Goal: Navigation & Orientation: Understand site structure

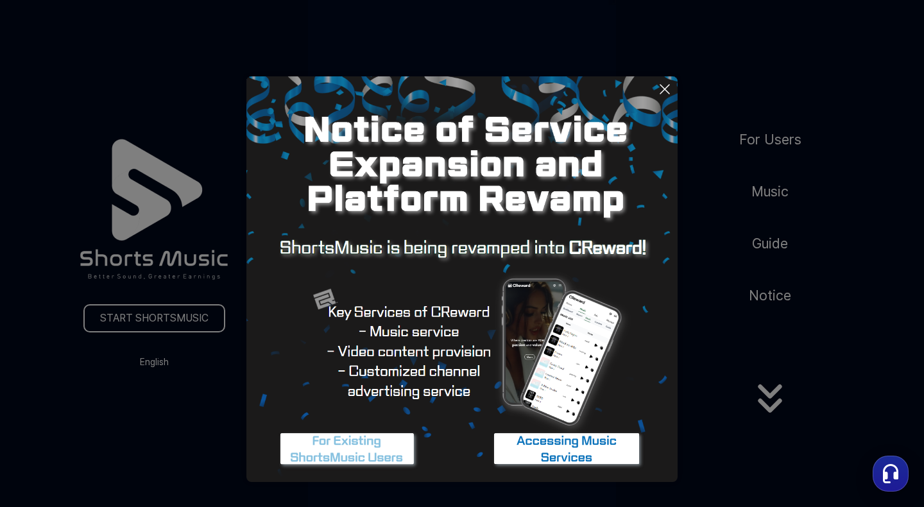
click at [572, 457] on img at bounding box center [566, 449] width 160 height 48
click at [324, 441] on img at bounding box center [347, 449] width 160 height 48
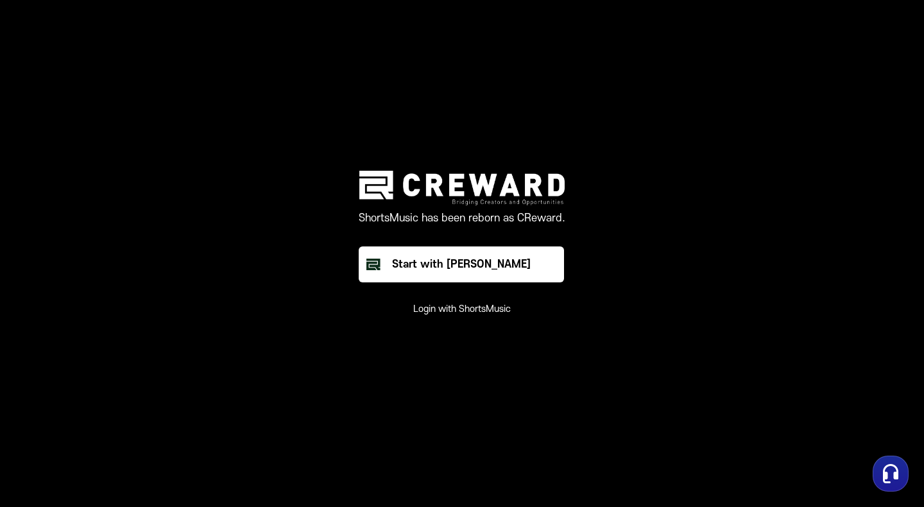
click at [442, 309] on button "Login with ShortsMusic" at bounding box center [462, 309] width 98 height 13
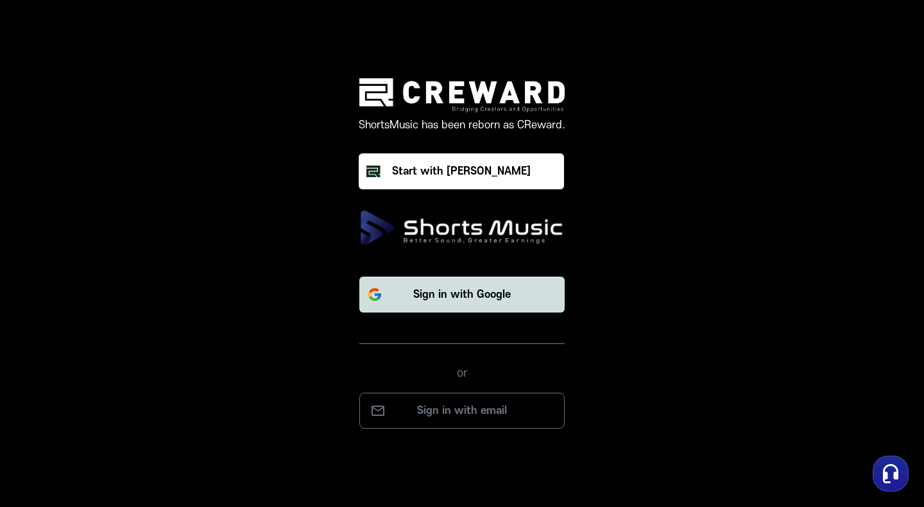
click at [501, 300] on p "Sign in with Google" at bounding box center [462, 294] width 98 height 15
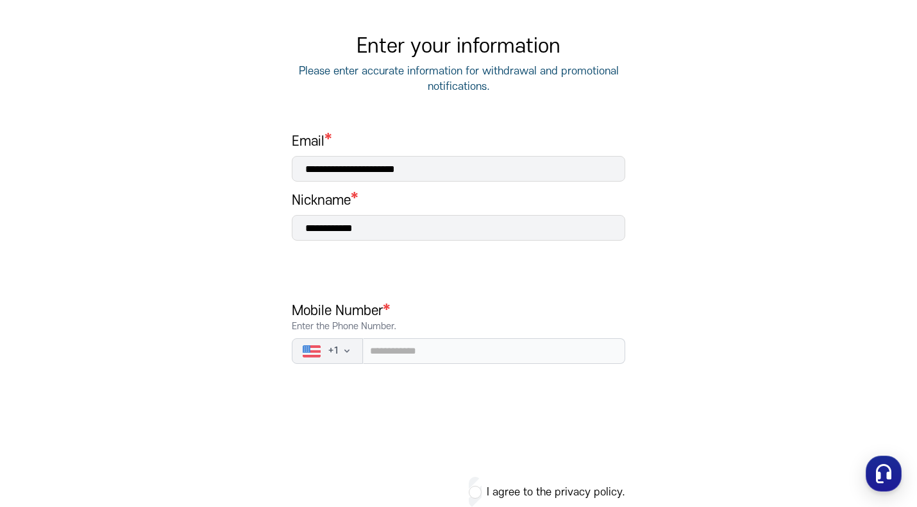
scroll to position [165, 0]
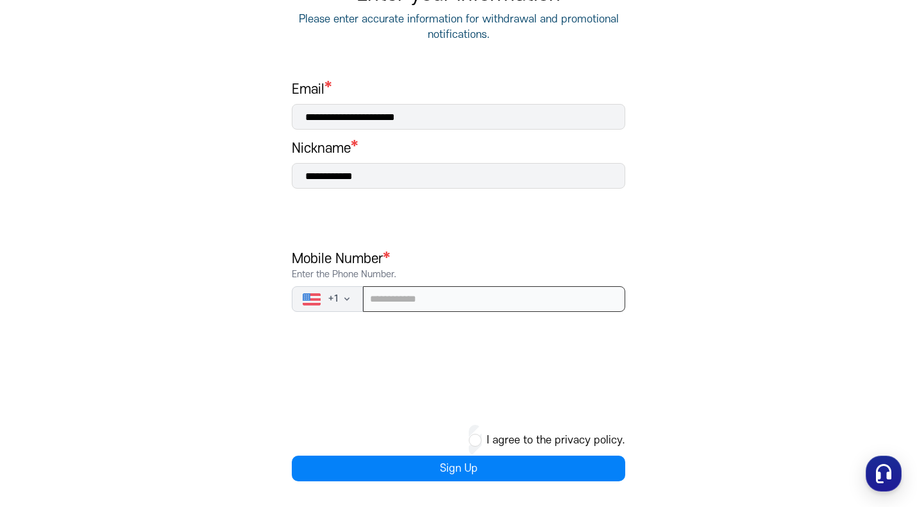
click at [461, 293] on input "tel" at bounding box center [494, 299] width 262 height 26
type input "**********"
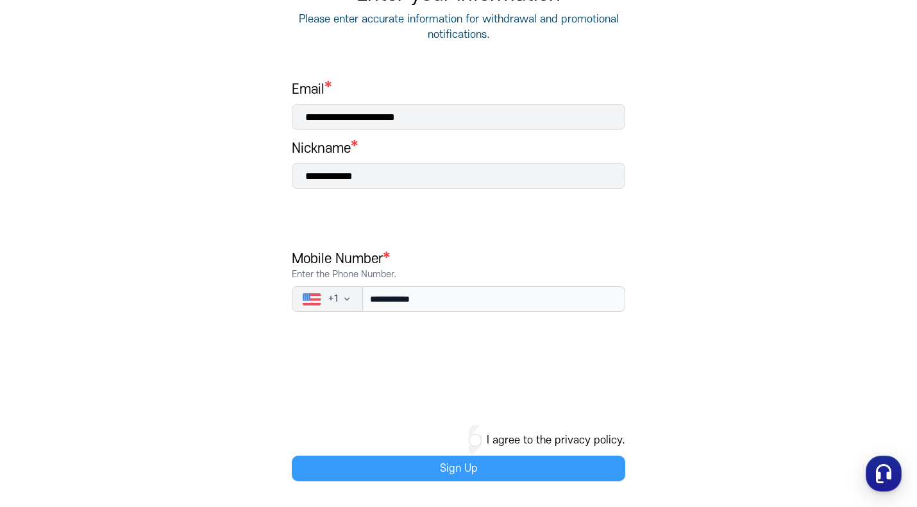
click at [452, 474] on button "Sign Up" at bounding box center [459, 468] width 334 height 26
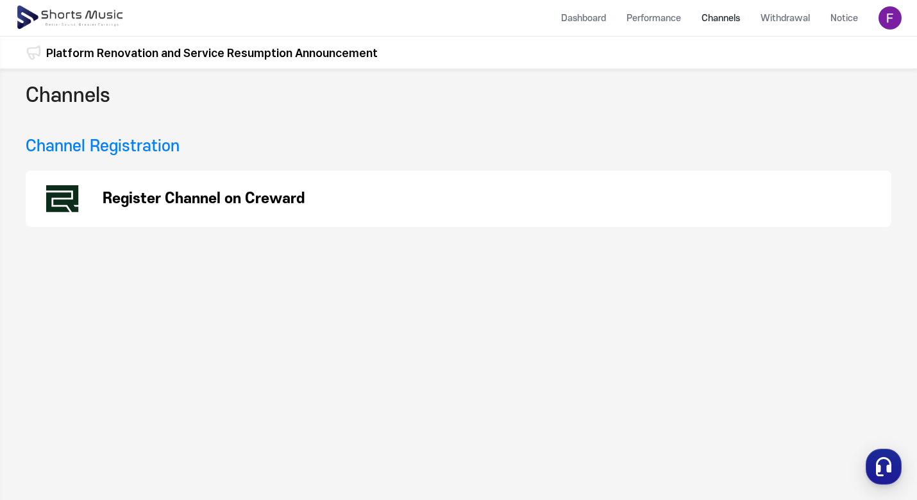
click at [890, 24] on img at bounding box center [890, 17] width 23 height 23
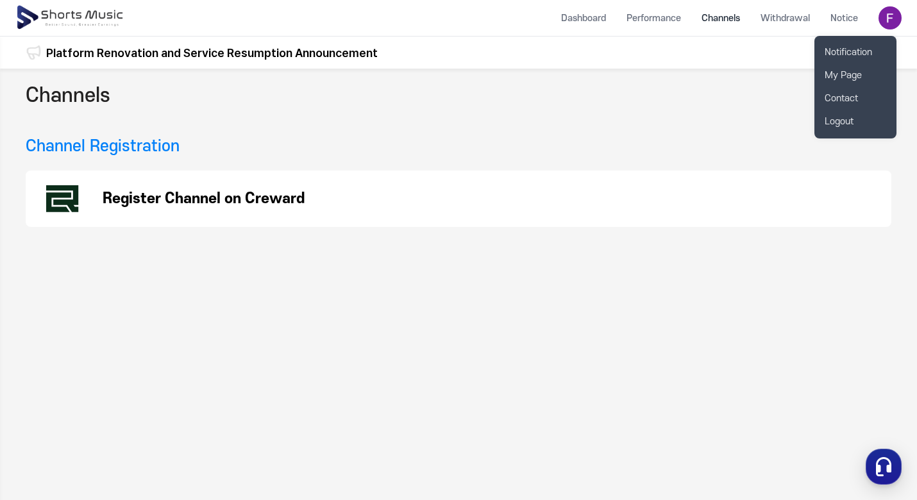
click at [586, 22] on button at bounding box center [458, 250] width 917 height 500
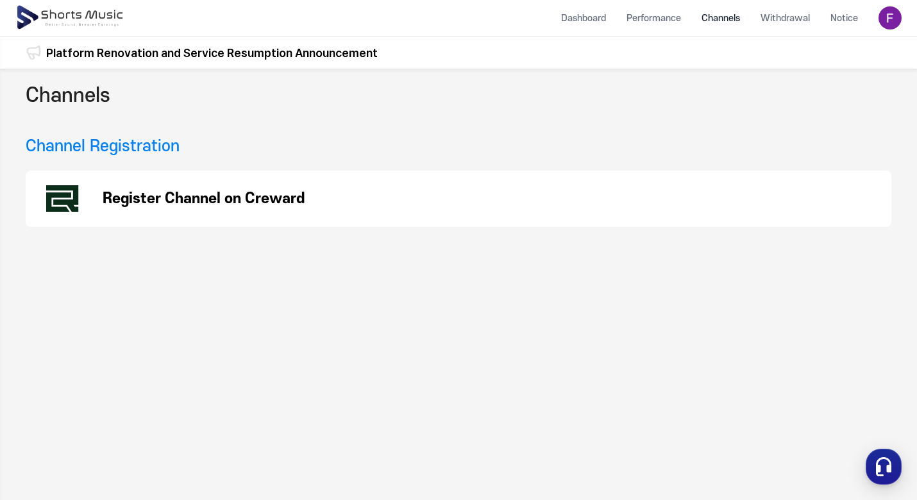
click at [586, 22] on li "Dashboard" at bounding box center [583, 18] width 65 height 34
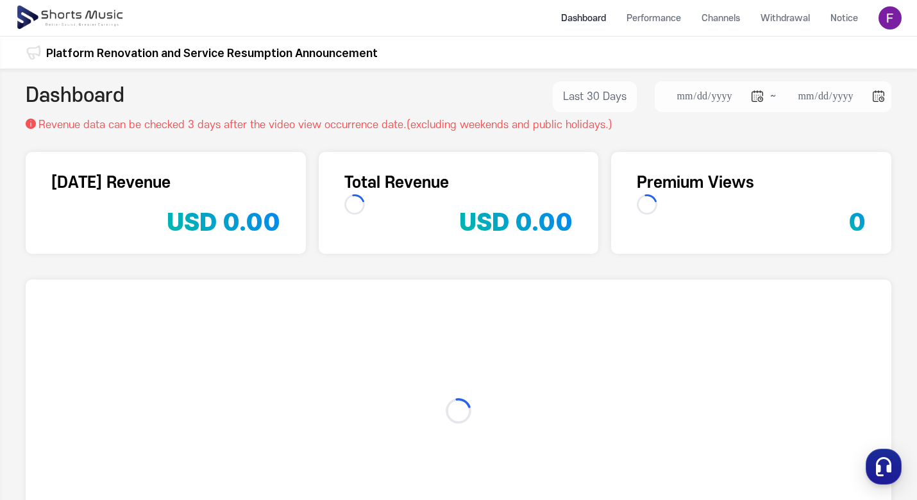
click at [593, 19] on li "Dashboard" at bounding box center [583, 18] width 65 height 34
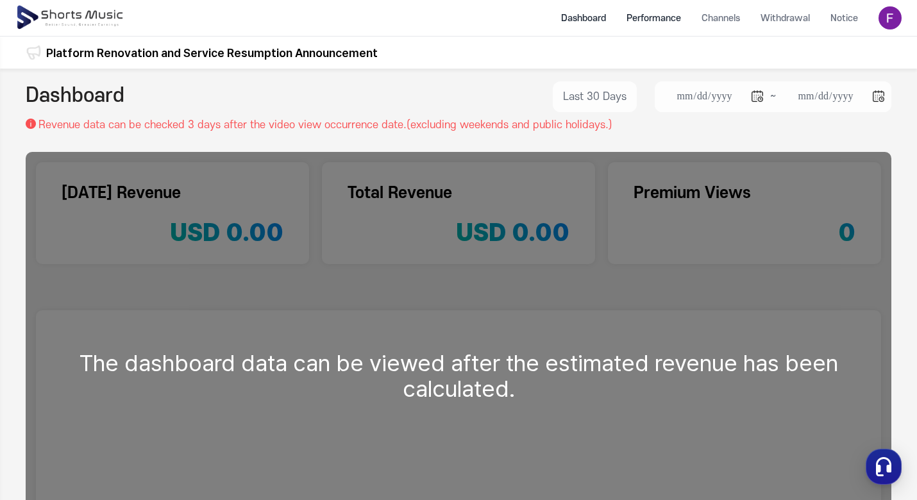
click at [669, 19] on li "Performance" at bounding box center [653, 18] width 75 height 34
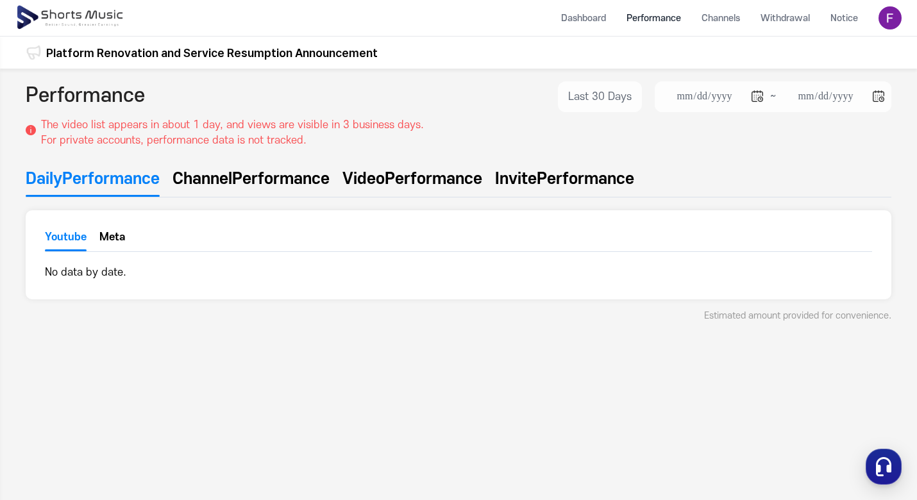
click at [115, 236] on button "Meta" at bounding box center [112, 240] width 26 height 19
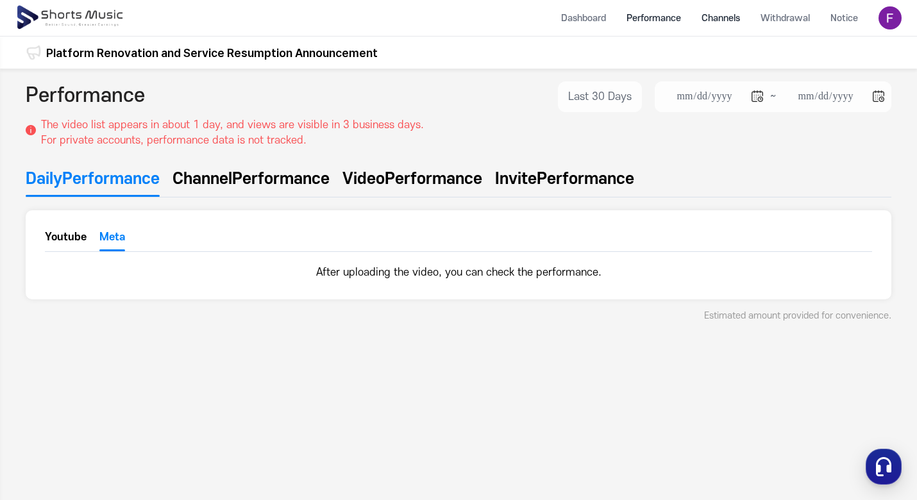
click at [737, 21] on li "Channels" at bounding box center [721, 18] width 59 height 34
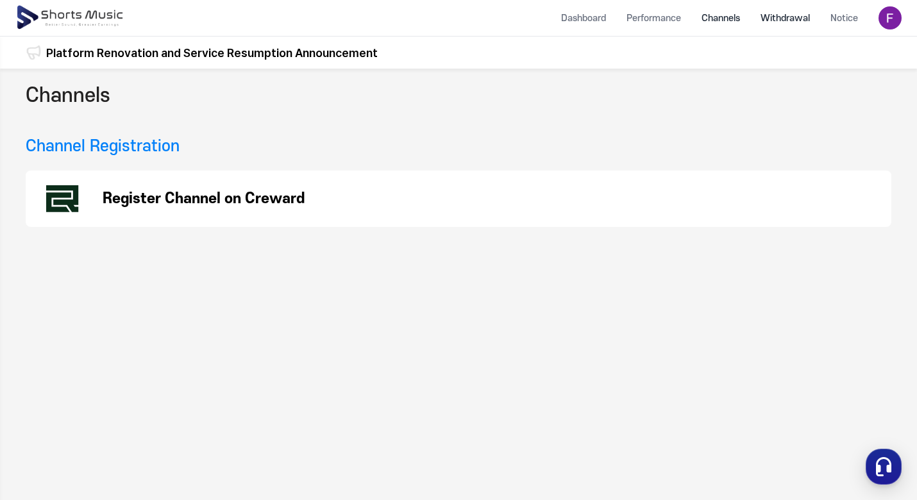
click at [797, 10] on li "Withdrawal" at bounding box center [786, 18] width 70 height 34
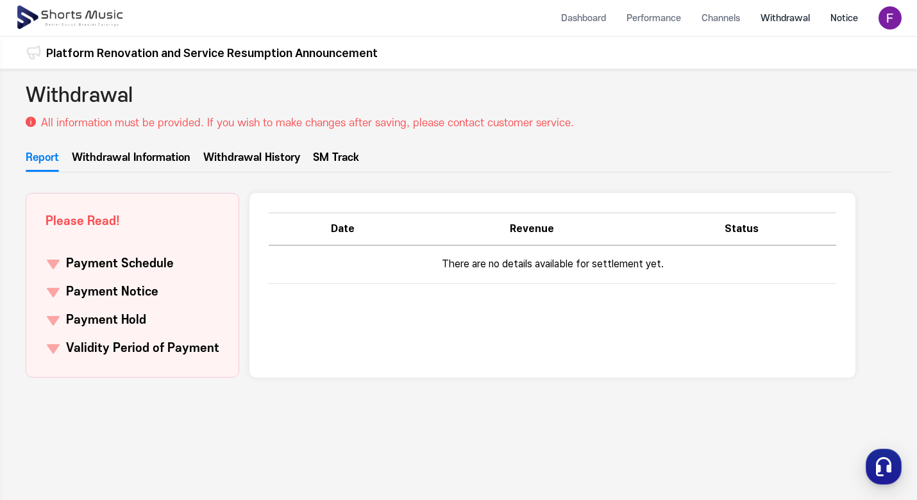
click at [851, 17] on li "Notice" at bounding box center [844, 18] width 48 height 34
